Goal: Browse casually

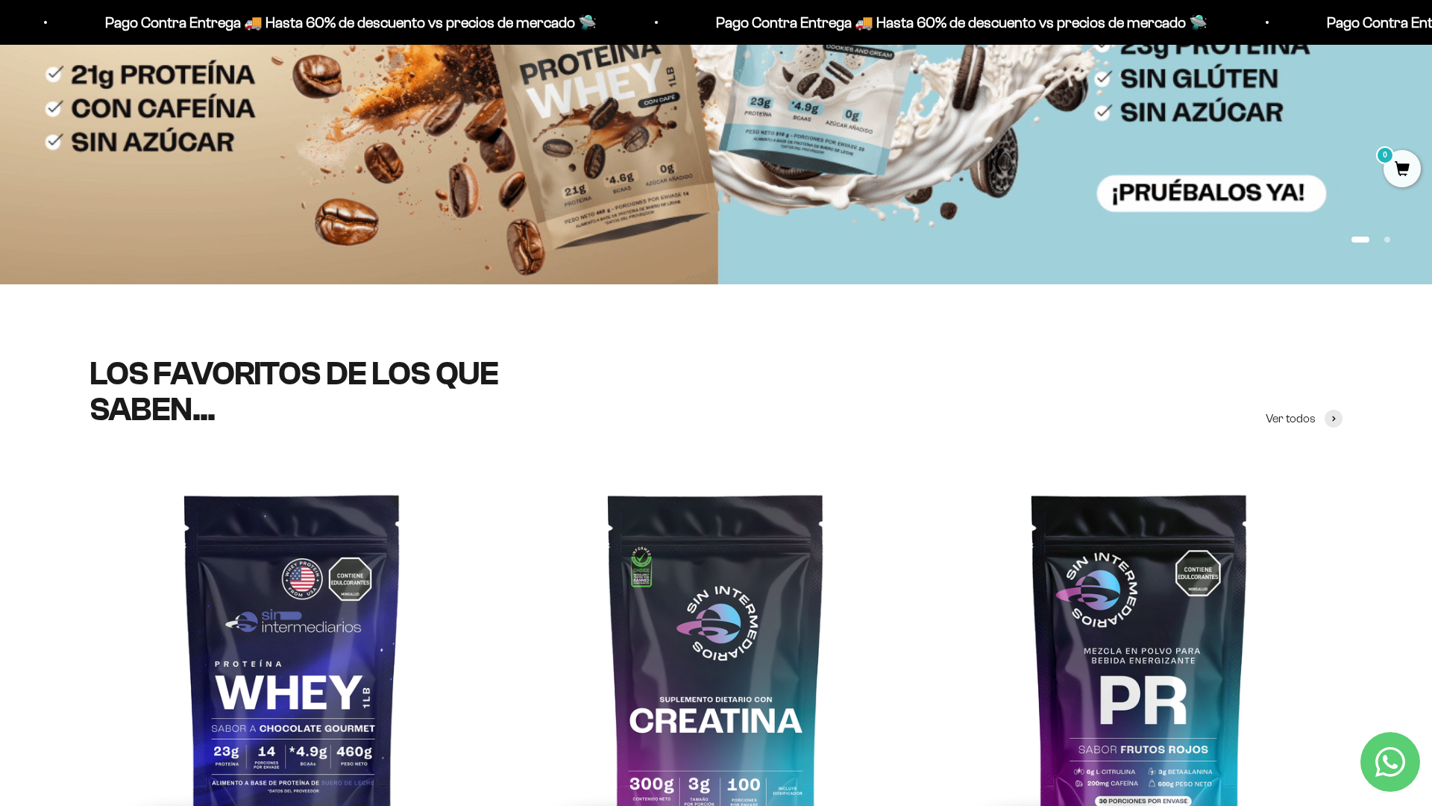
scroll to position [437, 0]
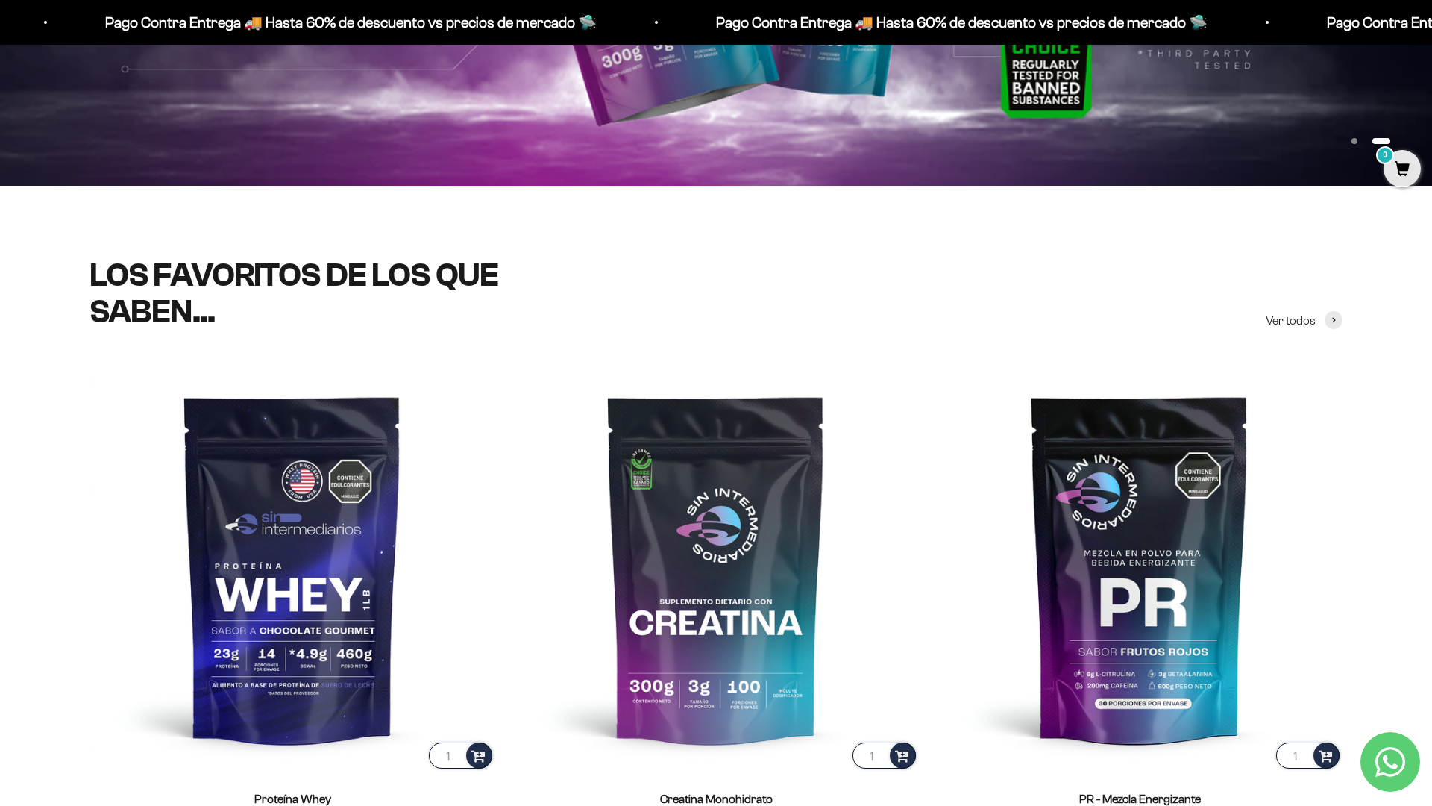
scroll to position [638, 0]
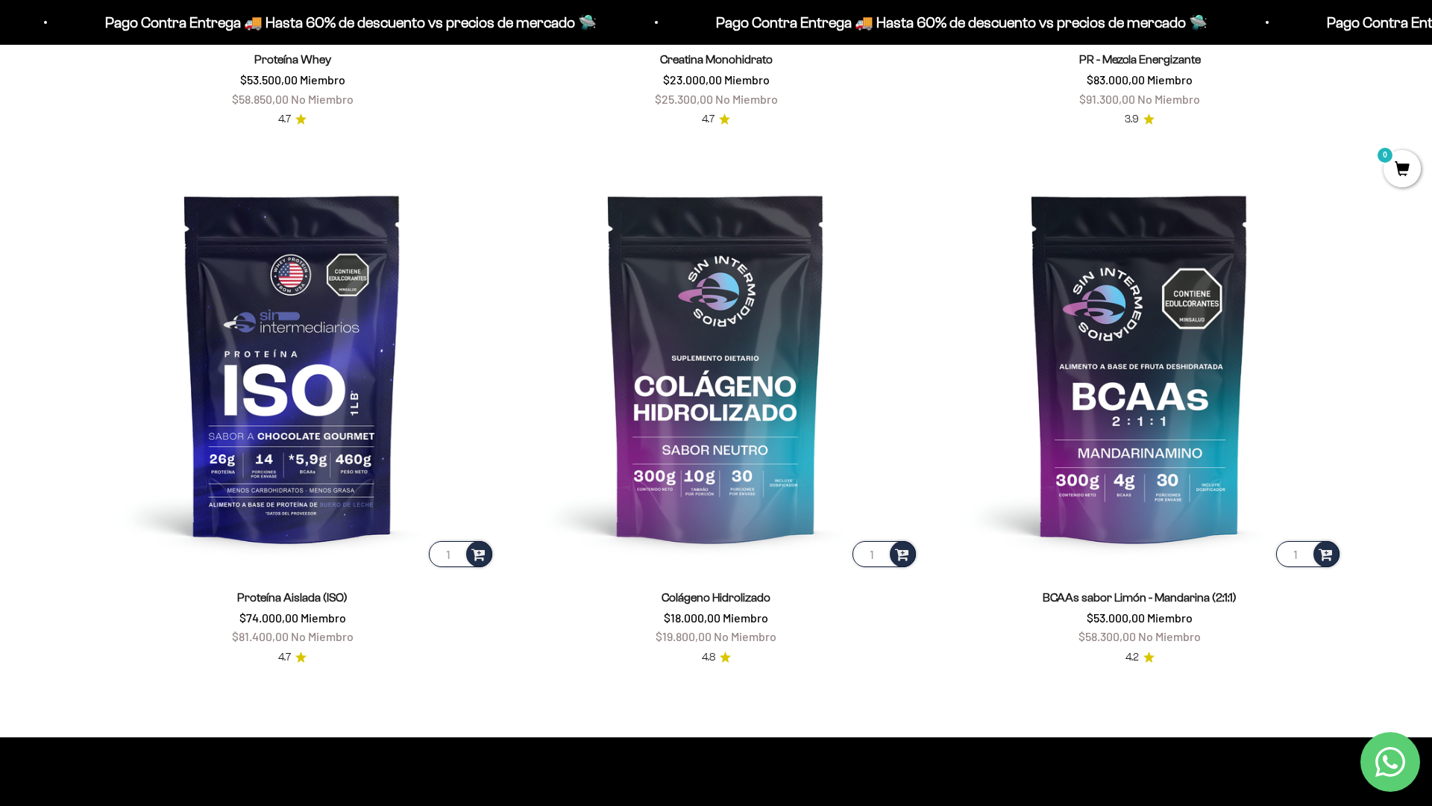
scroll to position [1395, 0]
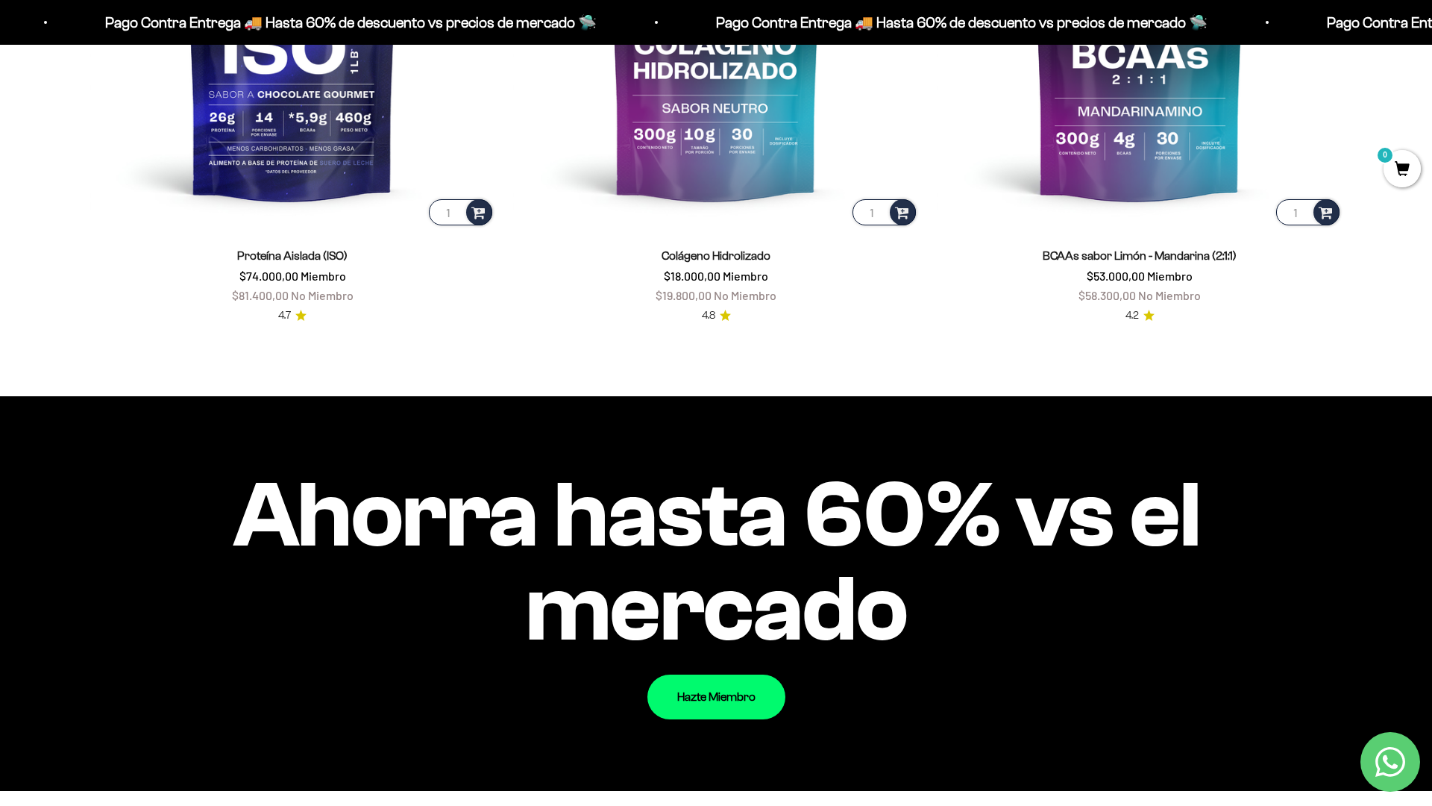
scroll to position [1612, 0]
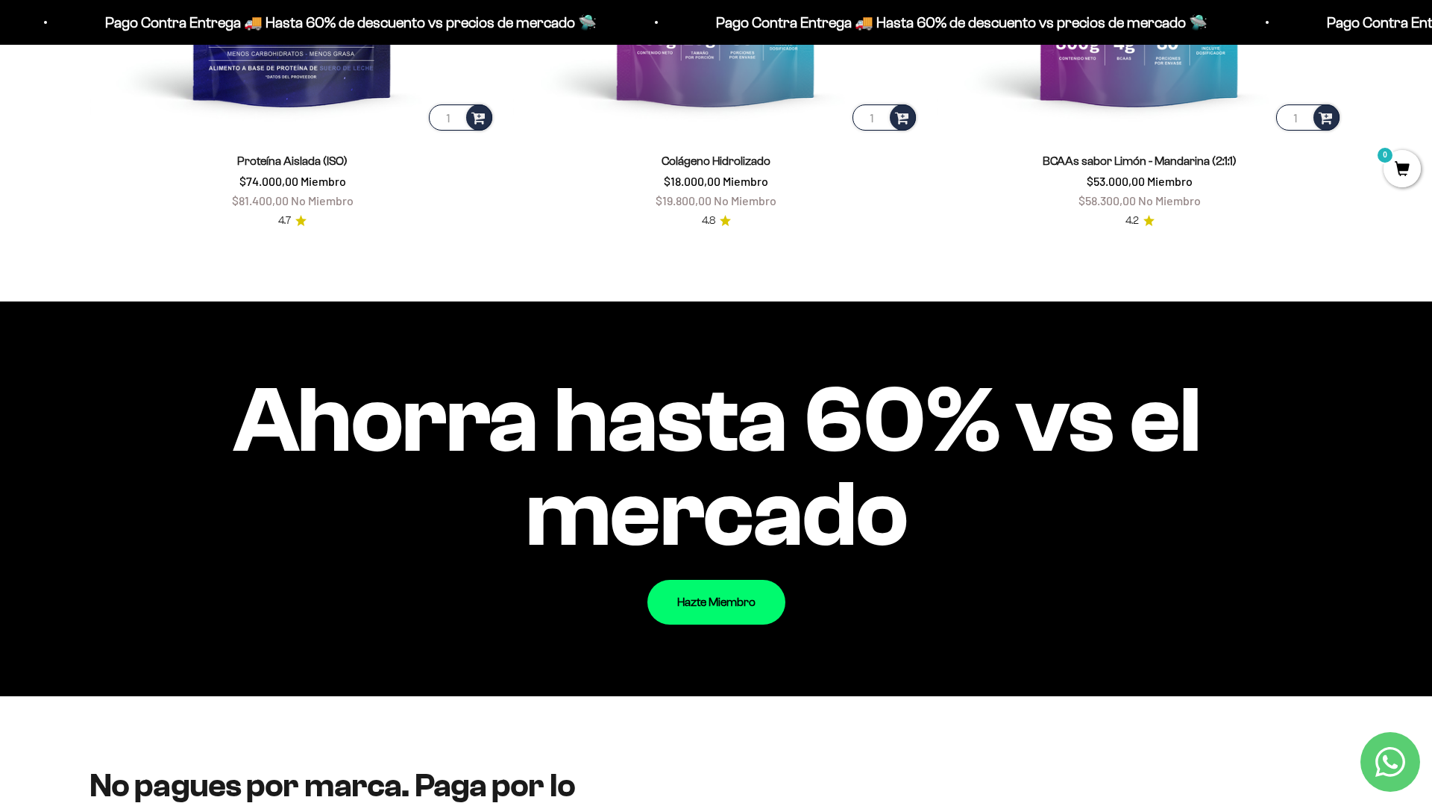
scroll to position [1733, 0]
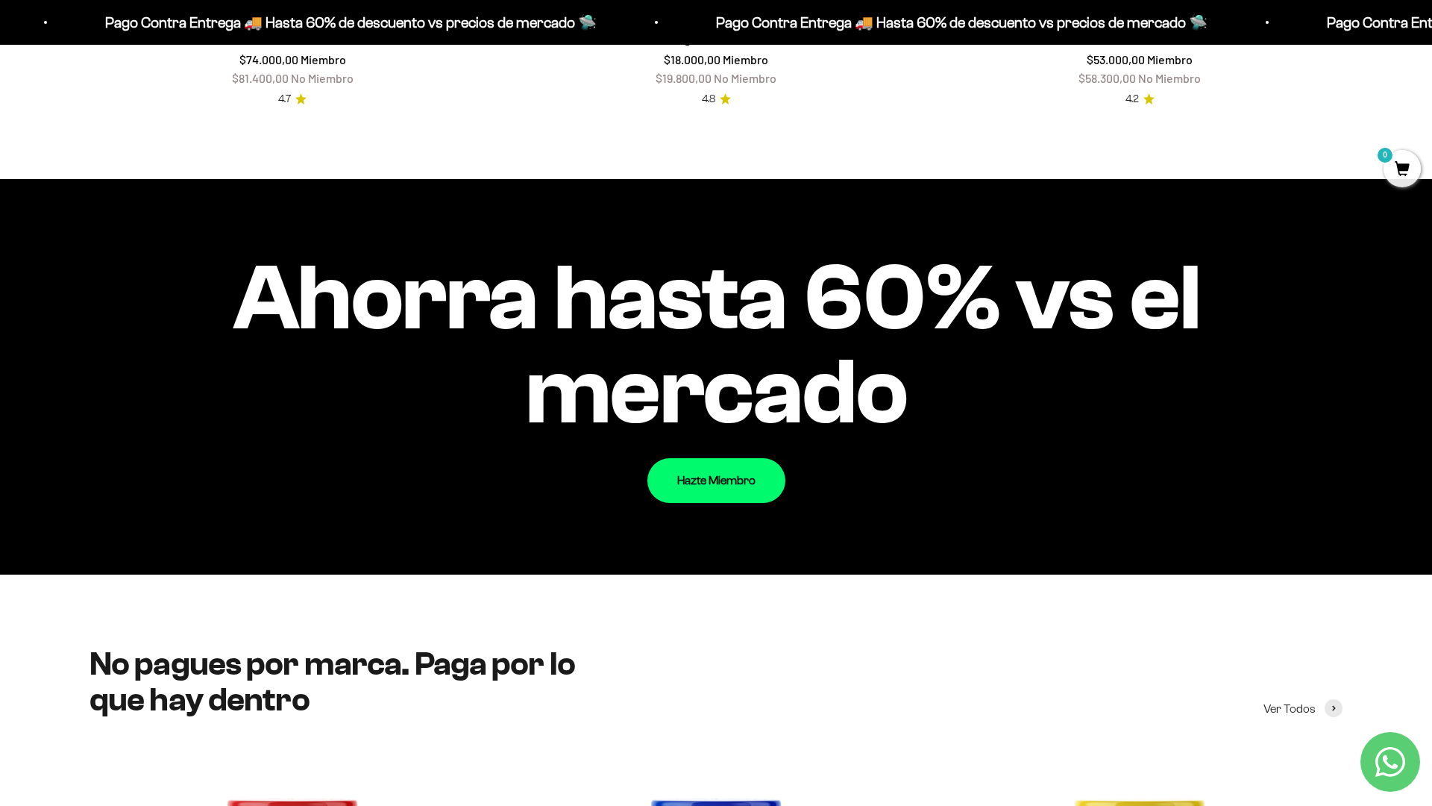
scroll to position [1889, 0]
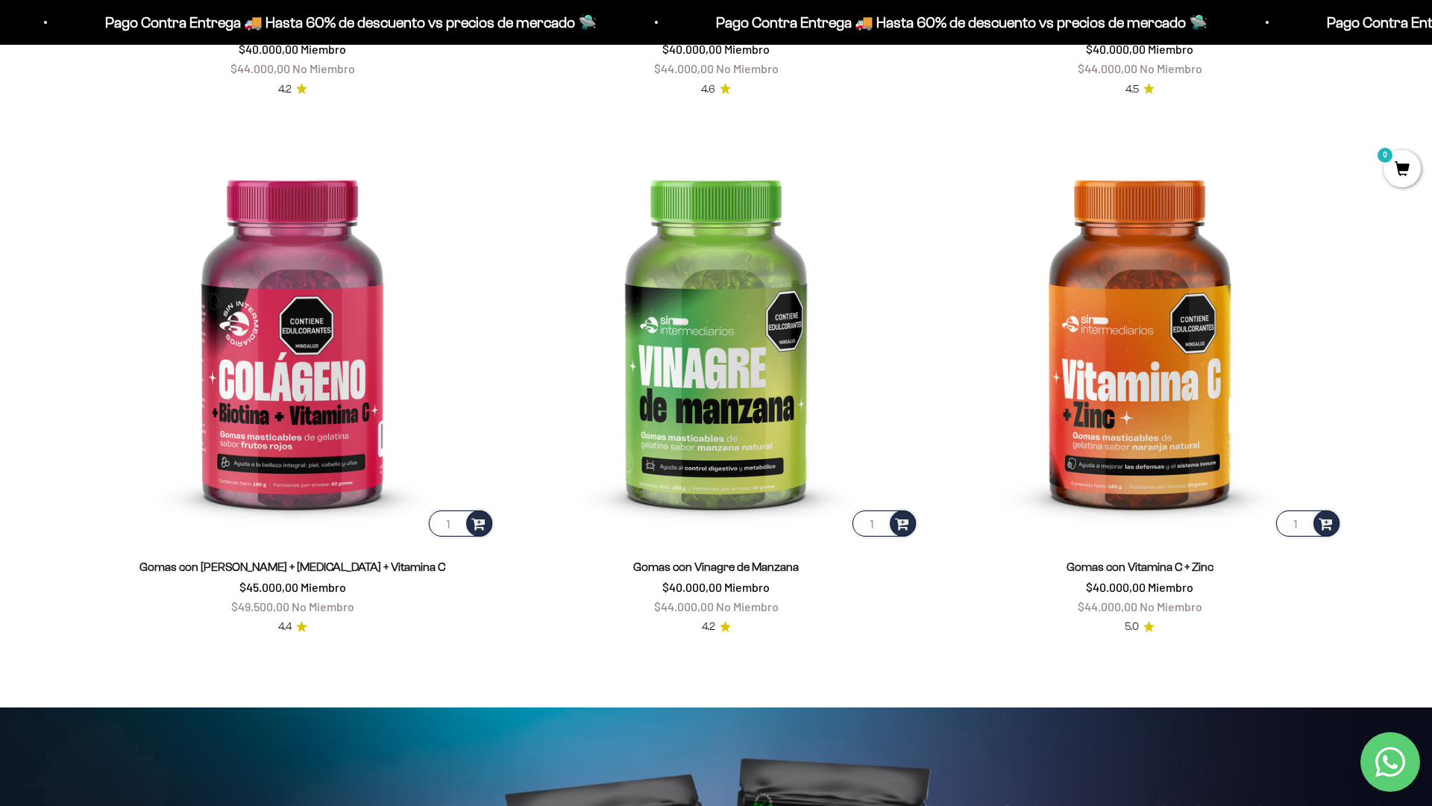
click at [1431, 34] on html "Ir al contenido Pago Contra Entrega 🚚 Hasta 60% de descuento vs precios [PERSON…" at bounding box center [716, 712] width 1432 height 7206
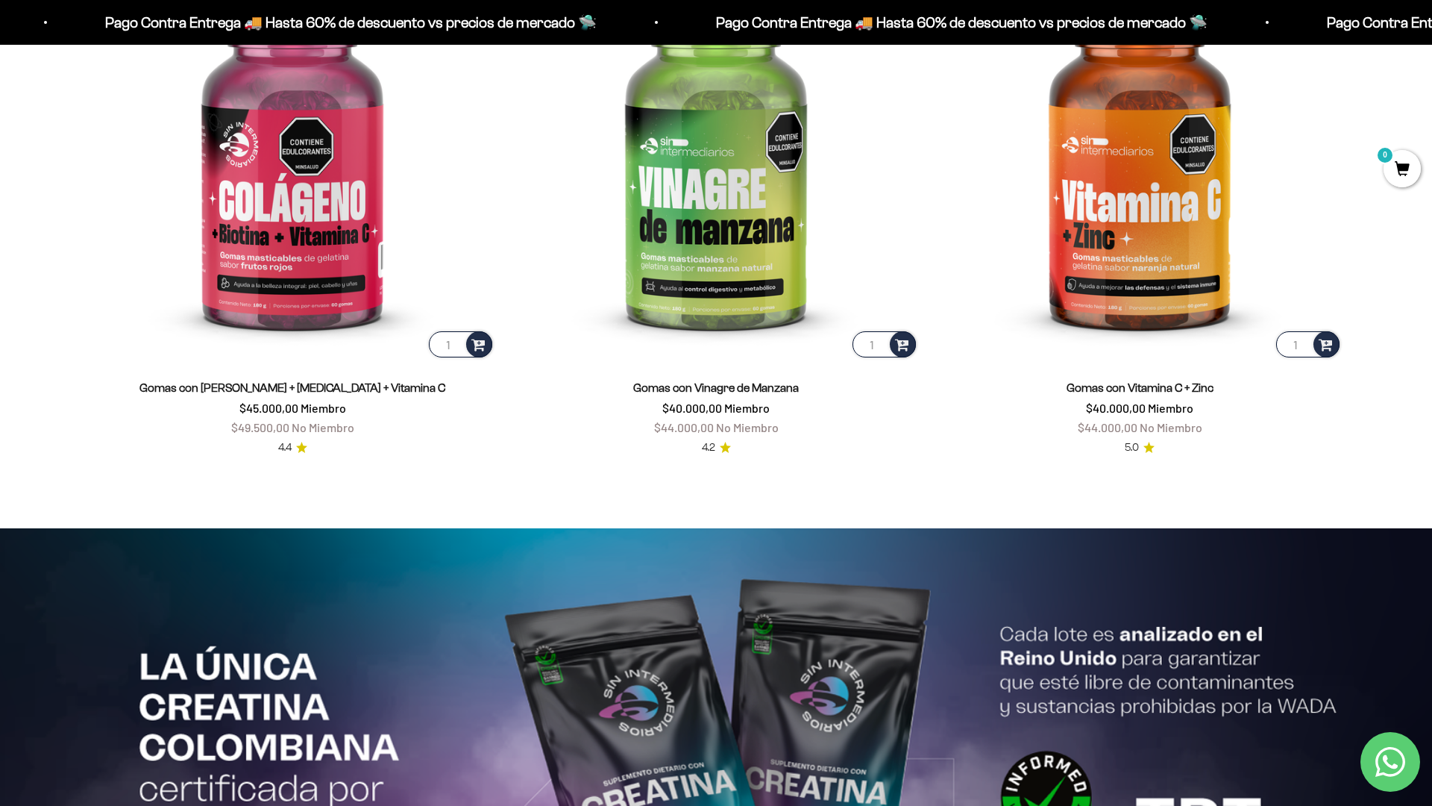
click at [1307, 805] on html "Ir al contenido Pago Contra Entrega 🚚 Hasta 60% de descuento vs precios [PERSON…" at bounding box center [716, 533] width 1432 height 7206
click at [1431, 34] on html "Ir al contenido Pago Contra Entrega 🚚 Hasta 60% de descuento vs precios [PERSON…" at bounding box center [716, 533] width 1432 height 7206
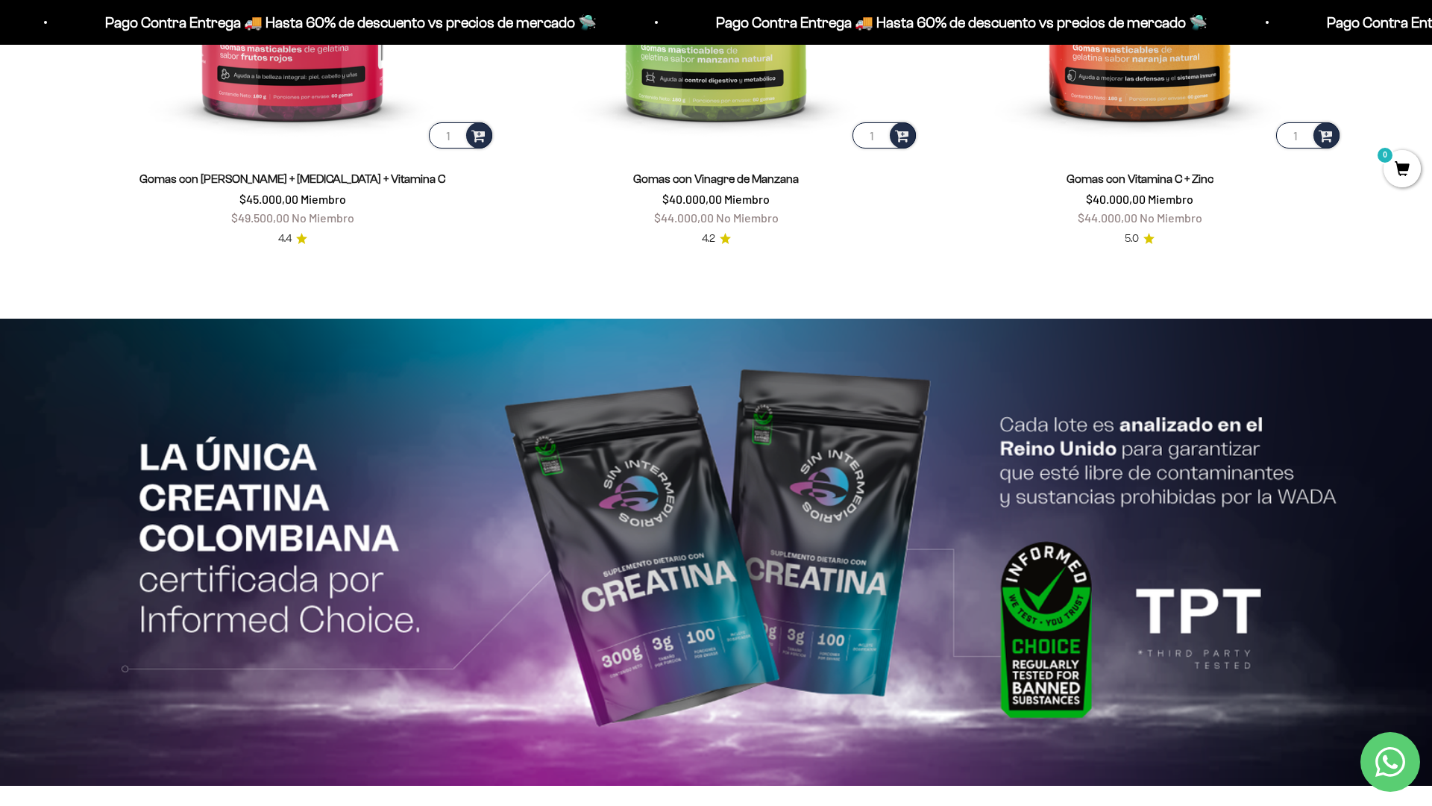
click at [1431, 34] on html "Ir al contenido Pago Contra Entrega 🚚 Hasta 60% de descuento vs precios [PERSON…" at bounding box center [716, 324] width 1432 height 7206
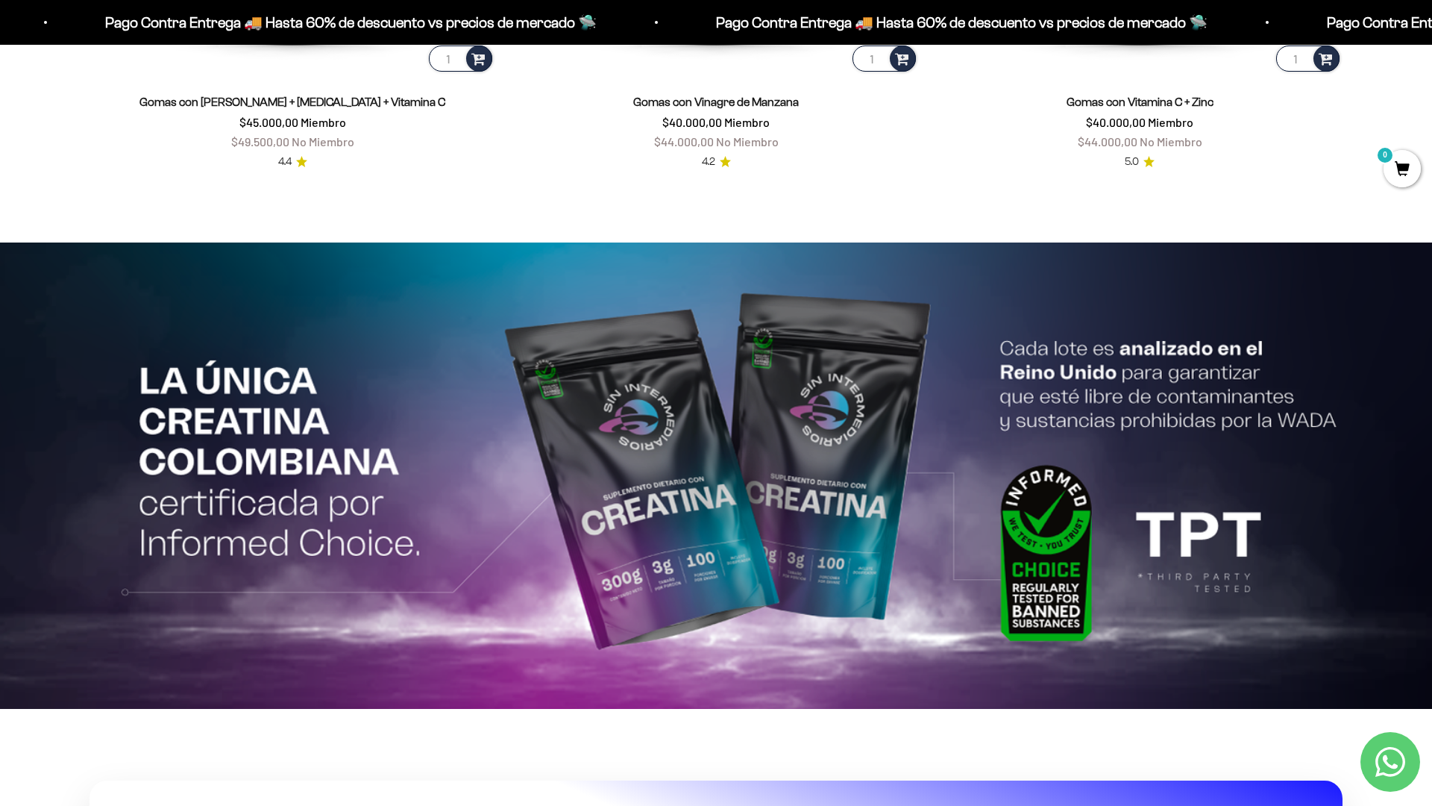
click at [1431, 34] on html "Ir al contenido Pago Contra Entrega 🚚 Hasta 60% de descuento vs precios [PERSON…" at bounding box center [716, 247] width 1432 height 7206
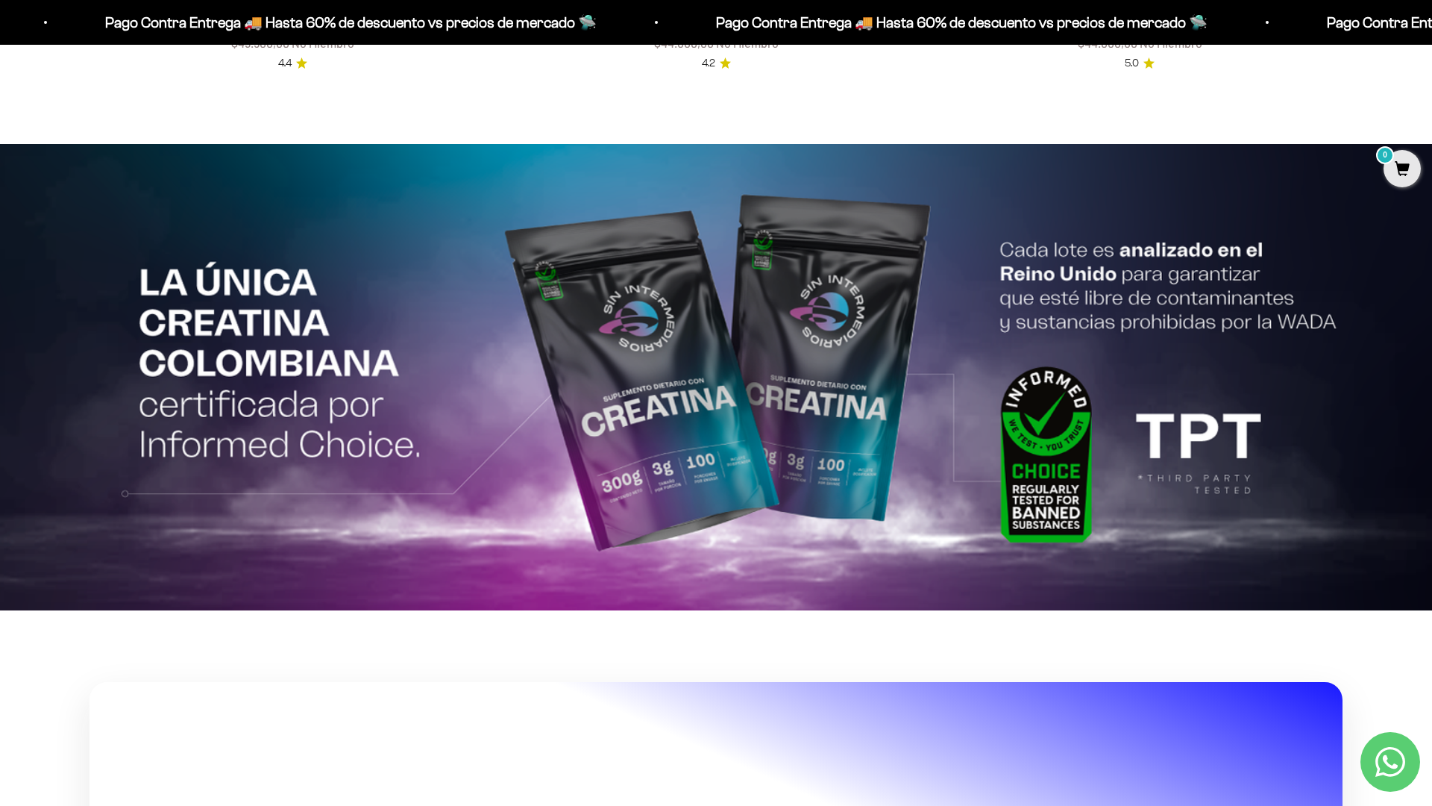
click at [1431, 34] on html "Ir al contenido Pago Contra Entrega 🚚 Hasta 60% de descuento vs precios [PERSON…" at bounding box center [716, 149] width 1432 height 7206
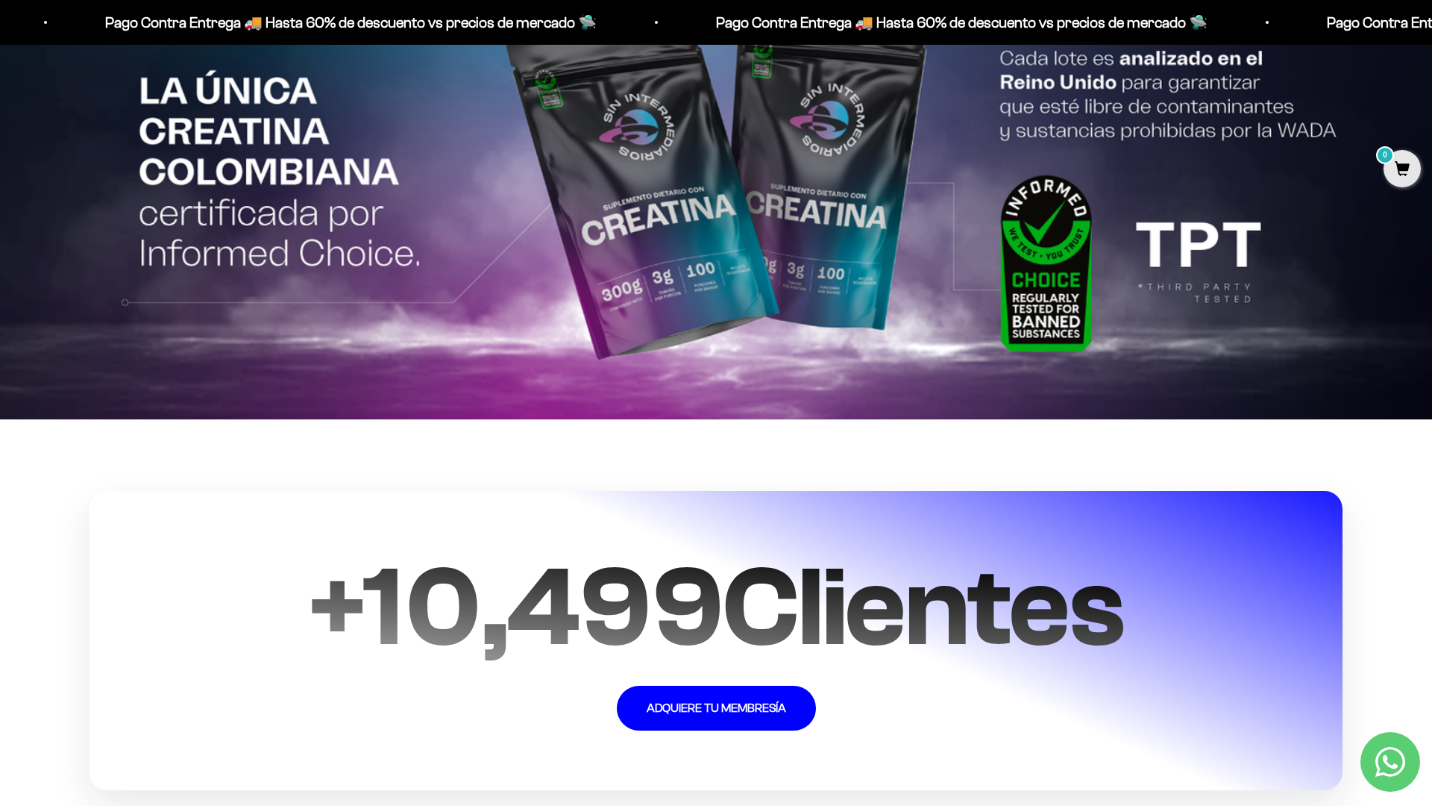
scroll to position [3858, 0]
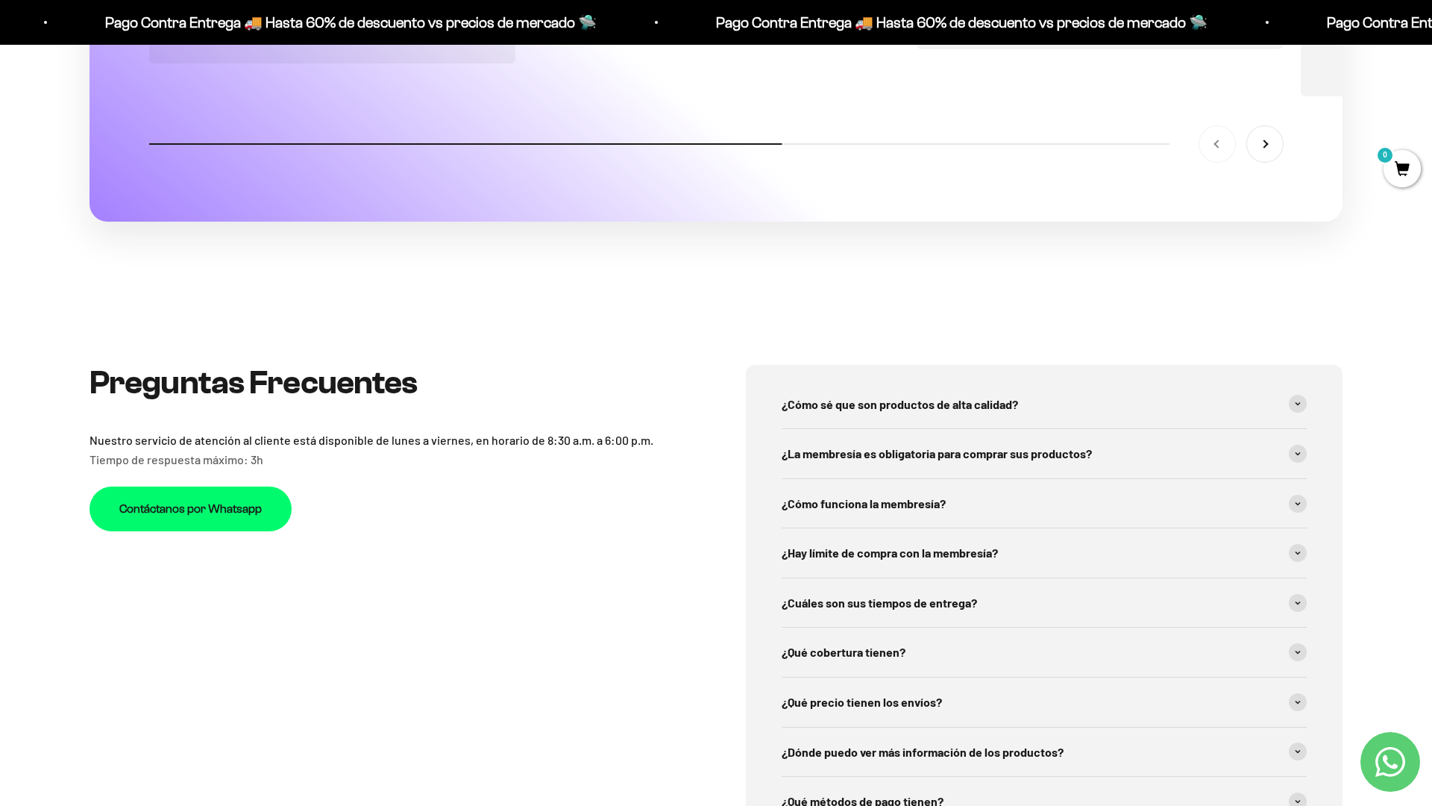
click at [1381, 208] on section "[PERSON_NAME] #1 Crossfit CO Como atleta de alto rendimiento, estoy muy a gusto…" at bounding box center [716, 7] width 1432 height 571
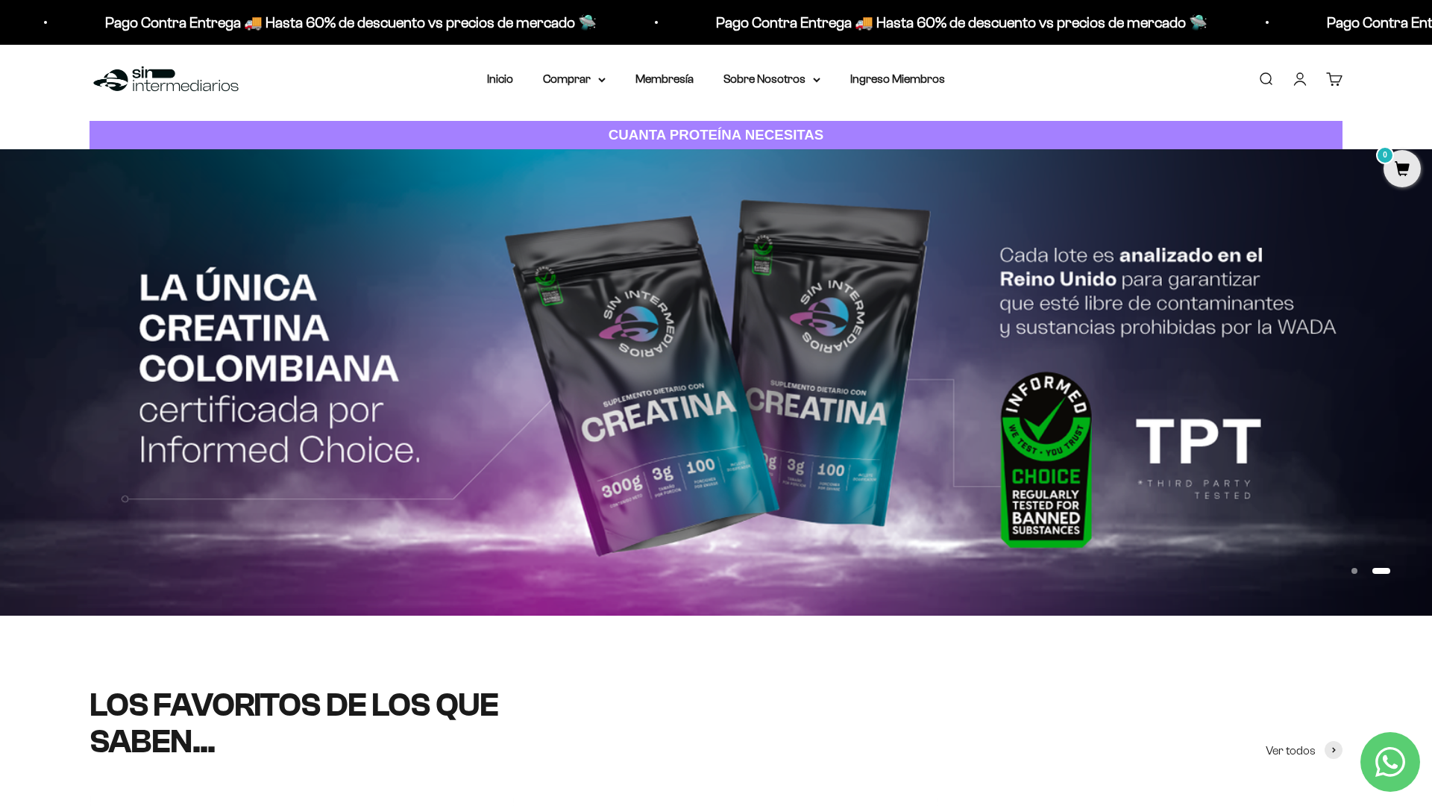
scroll to position [0, 0]
